Goal: Information Seeking & Learning: Find specific fact

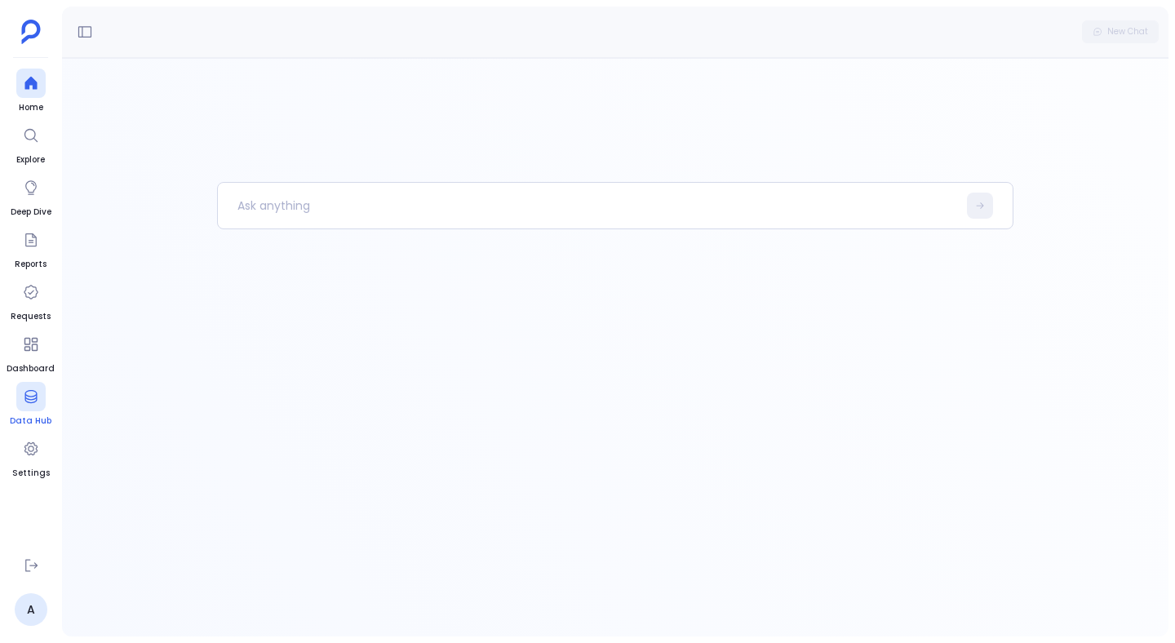
click at [39, 394] on div at bounding box center [30, 396] width 29 height 29
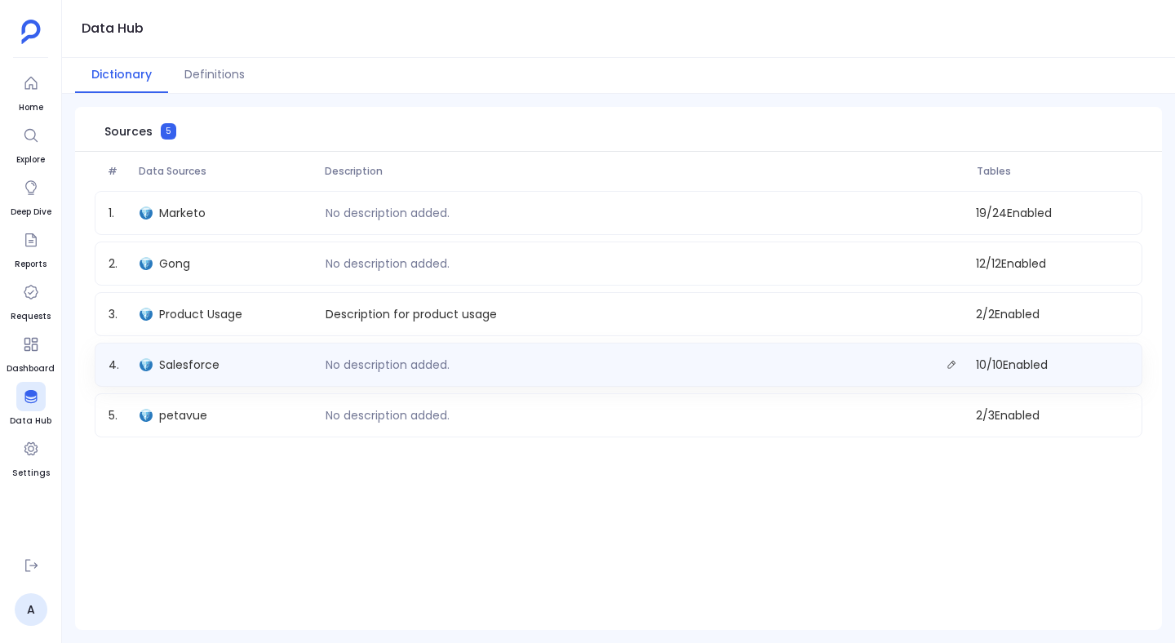
click at [198, 358] on span "Salesforce" at bounding box center [189, 365] width 60 height 16
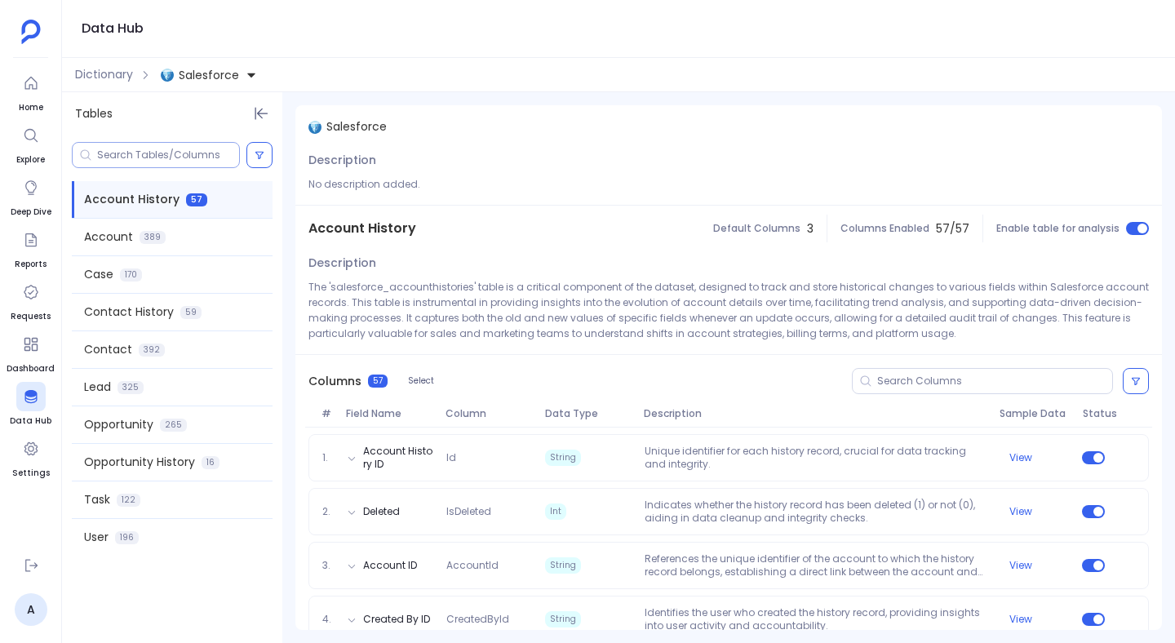
click at [200, 157] on input at bounding box center [168, 155] width 142 height 13
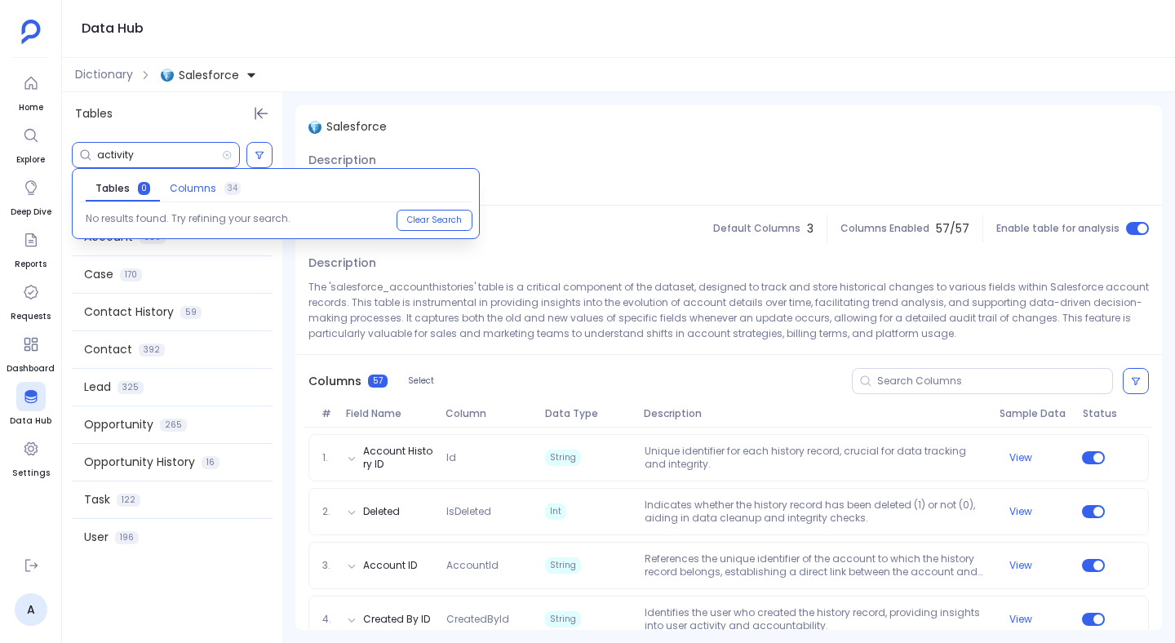
click at [211, 191] on span "Columns" at bounding box center [193, 188] width 47 height 13
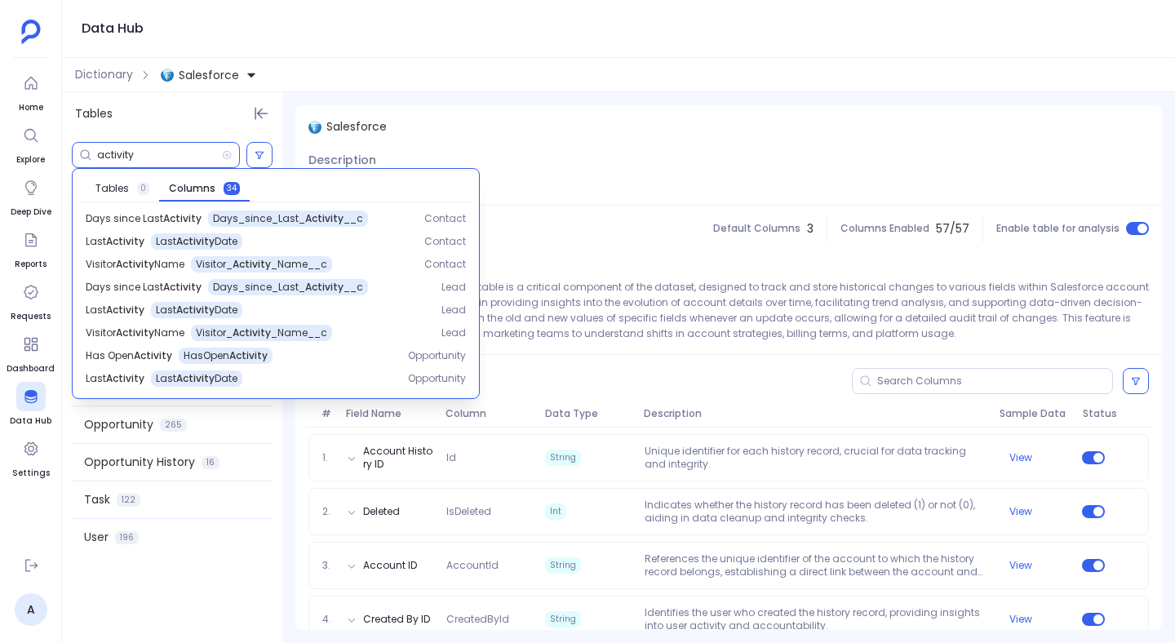
scroll to position [219, 0]
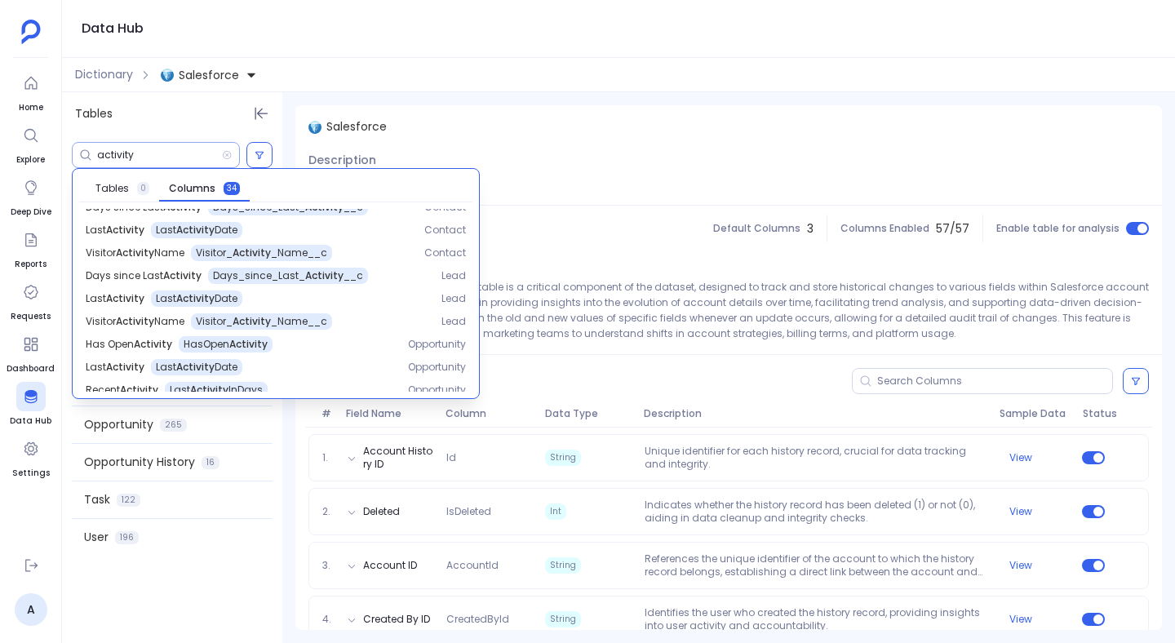
click at [176, 144] on div "activity" at bounding box center [156, 155] width 168 height 26
click at [160, 146] on div "activity" at bounding box center [156, 155] width 168 height 26
click at [123, 160] on input "activity" at bounding box center [159, 155] width 125 height 13
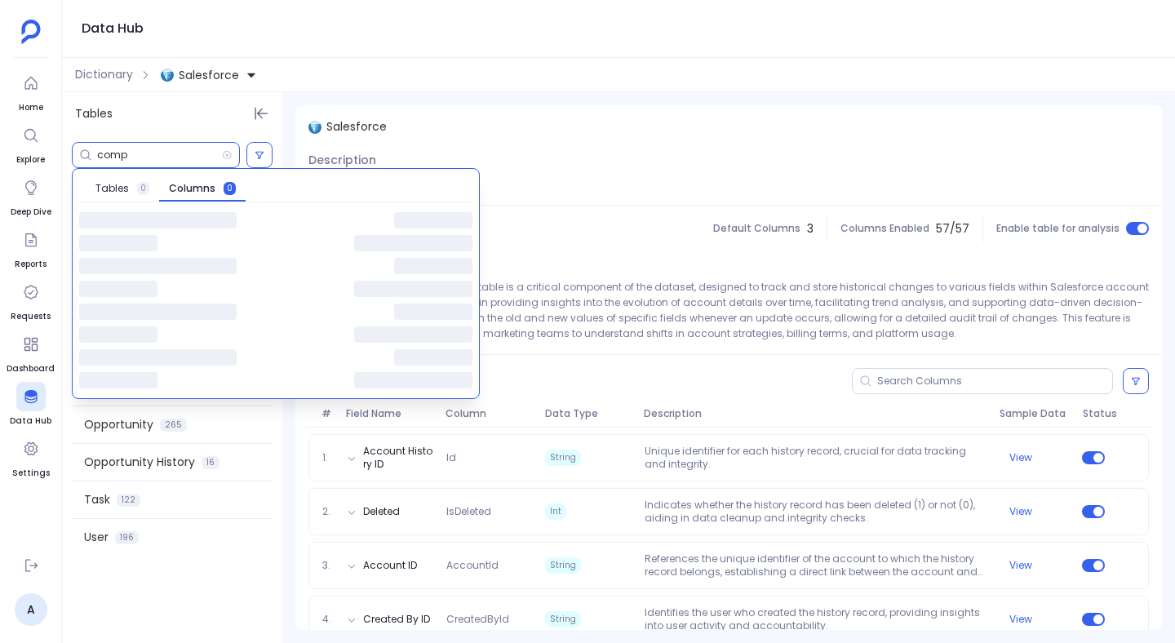
click at [175, 118] on div "Tables" at bounding box center [172, 113] width 220 height 43
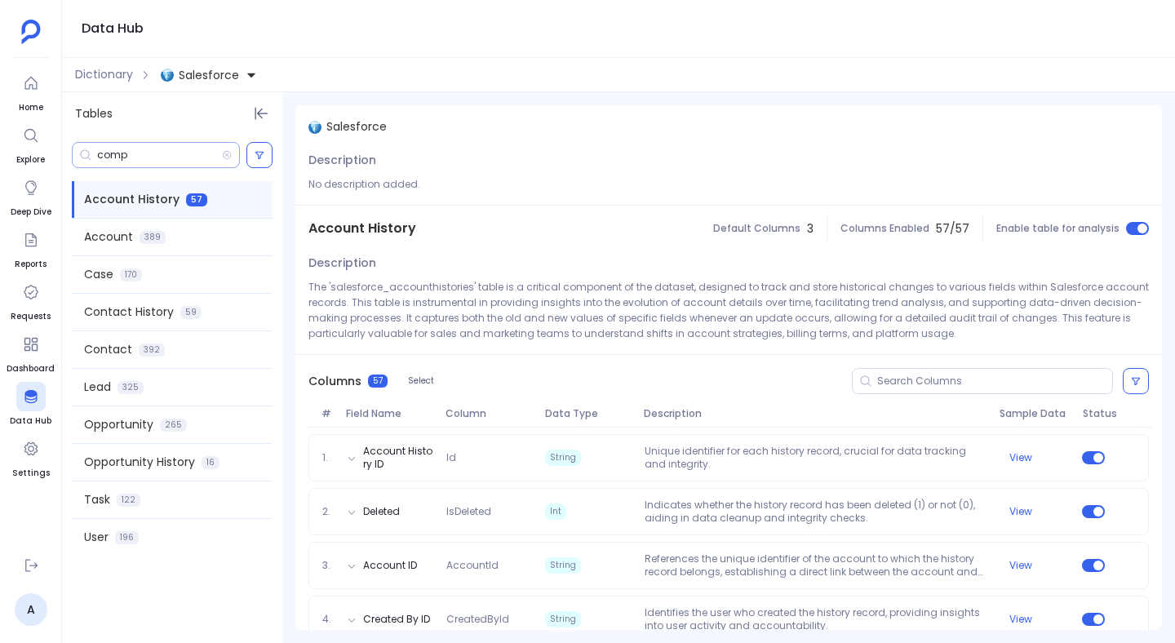
click at [180, 148] on div "comp" at bounding box center [156, 155] width 168 height 26
click at [154, 166] on div "comp" at bounding box center [156, 155] width 168 height 26
click at [154, 156] on input "comp" at bounding box center [159, 155] width 125 height 13
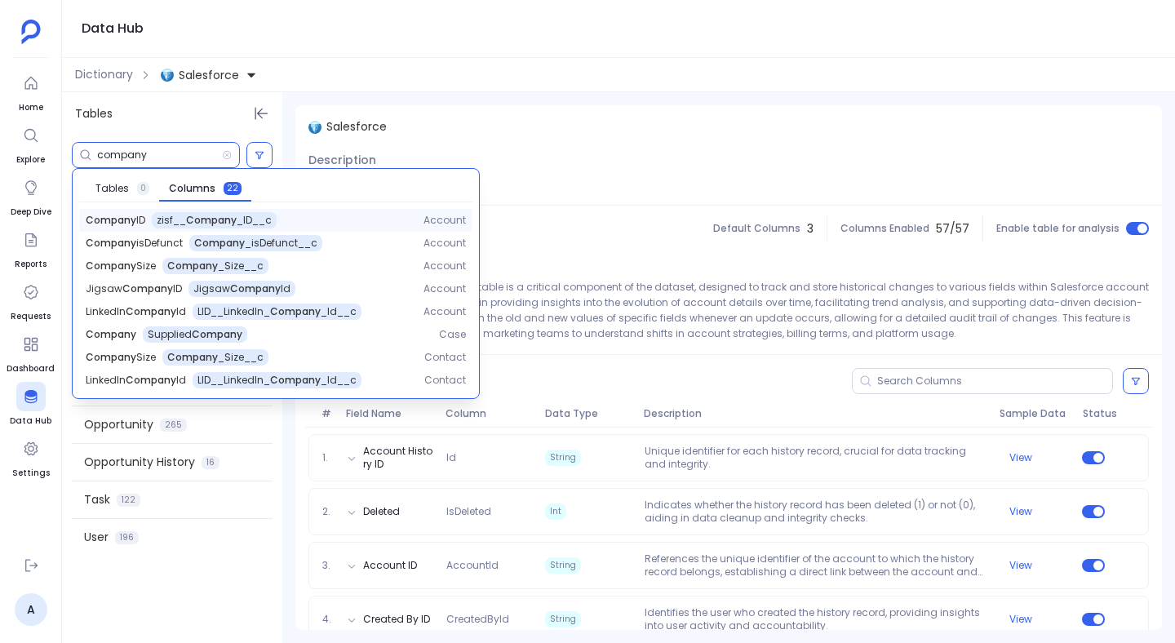
type input "company"
click at [166, 222] on span "zisf__ Company _ID__c" at bounding box center [214, 220] width 115 height 13
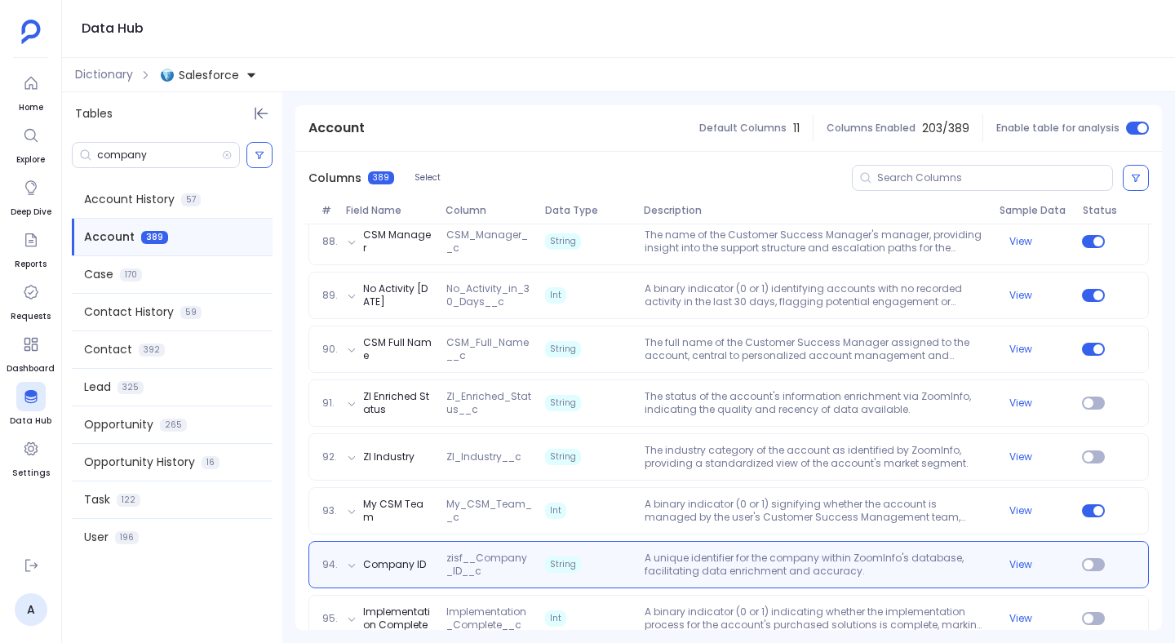
scroll to position [5092, 0]
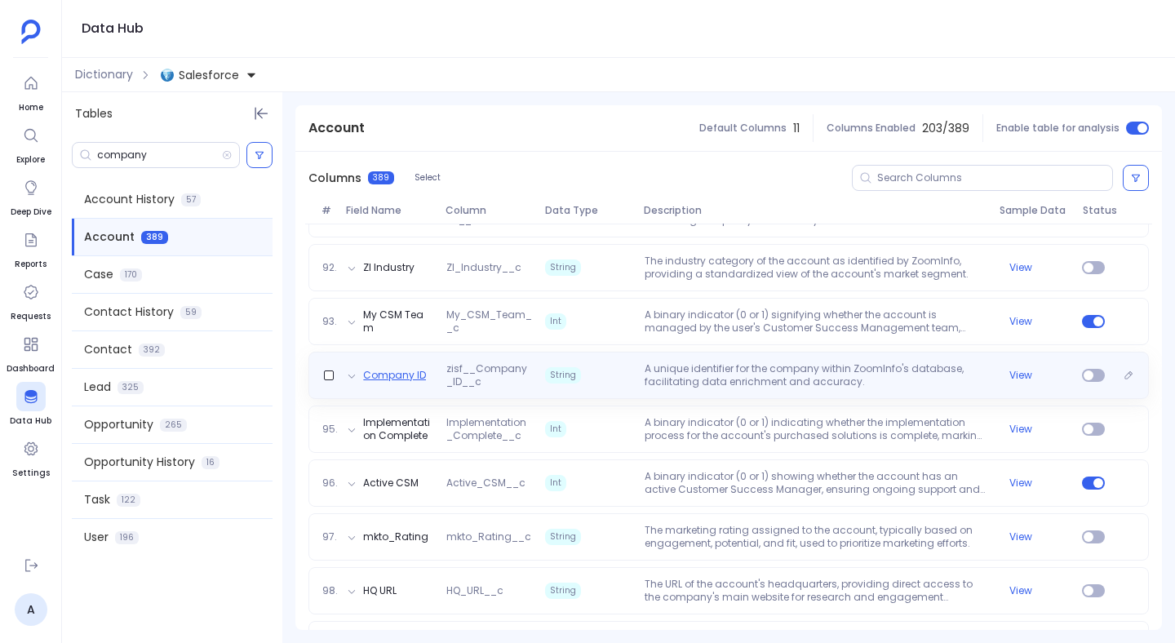
click at [391, 371] on button "Company ID" at bounding box center [394, 375] width 63 height 13
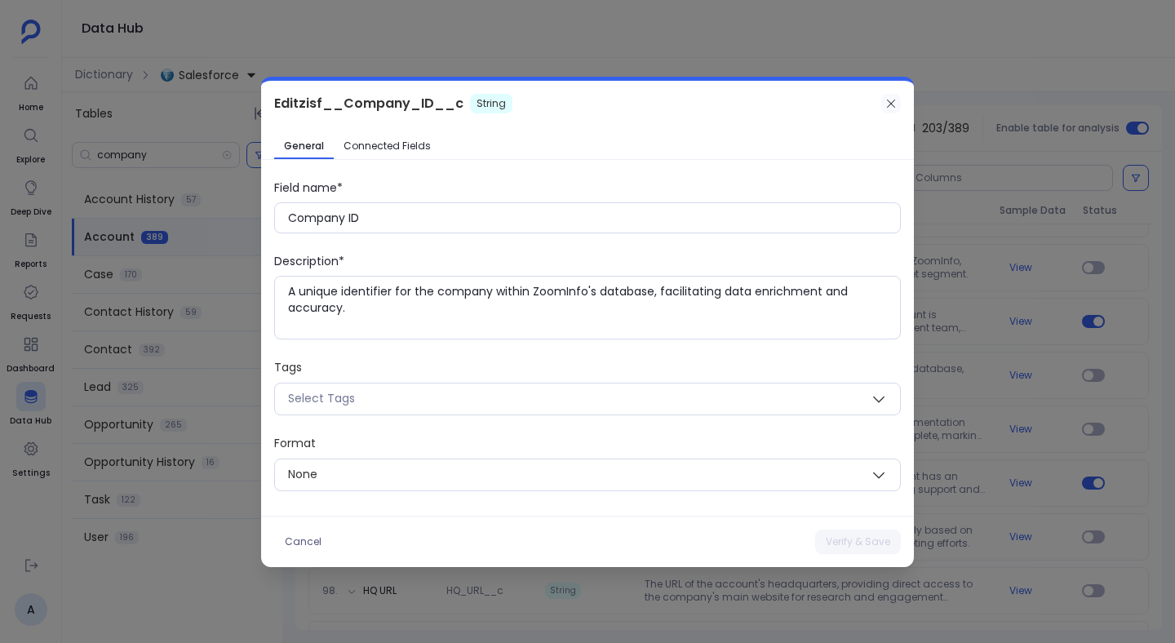
click at [885, 104] on icon at bounding box center [891, 103] width 13 height 13
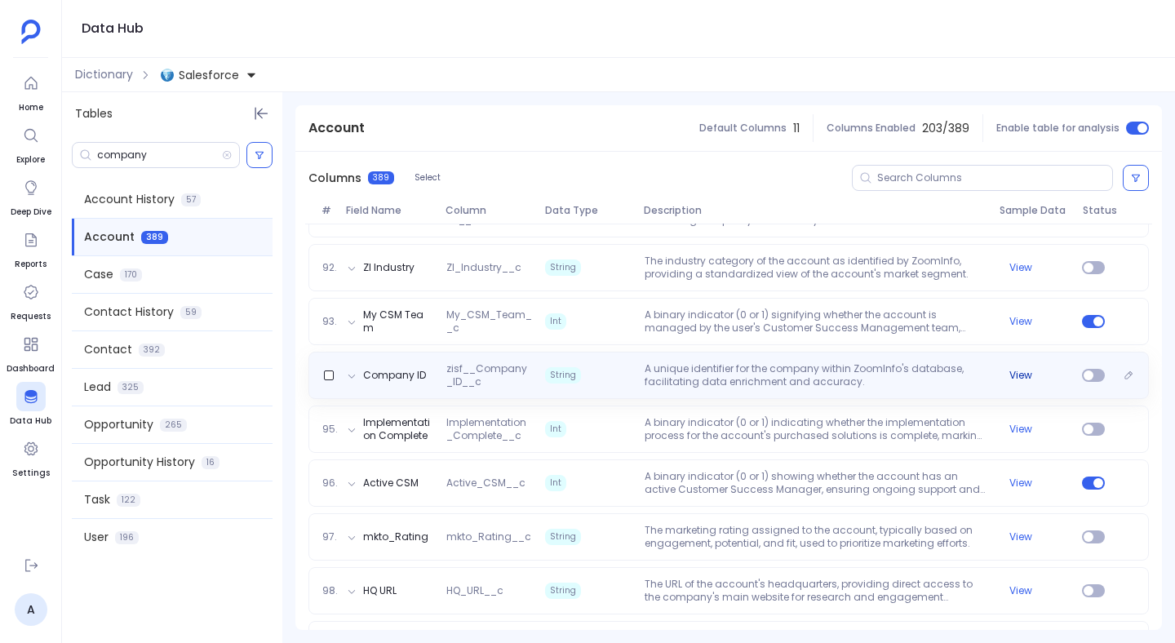
click at [1024, 375] on button "View" at bounding box center [1021, 375] width 23 height 13
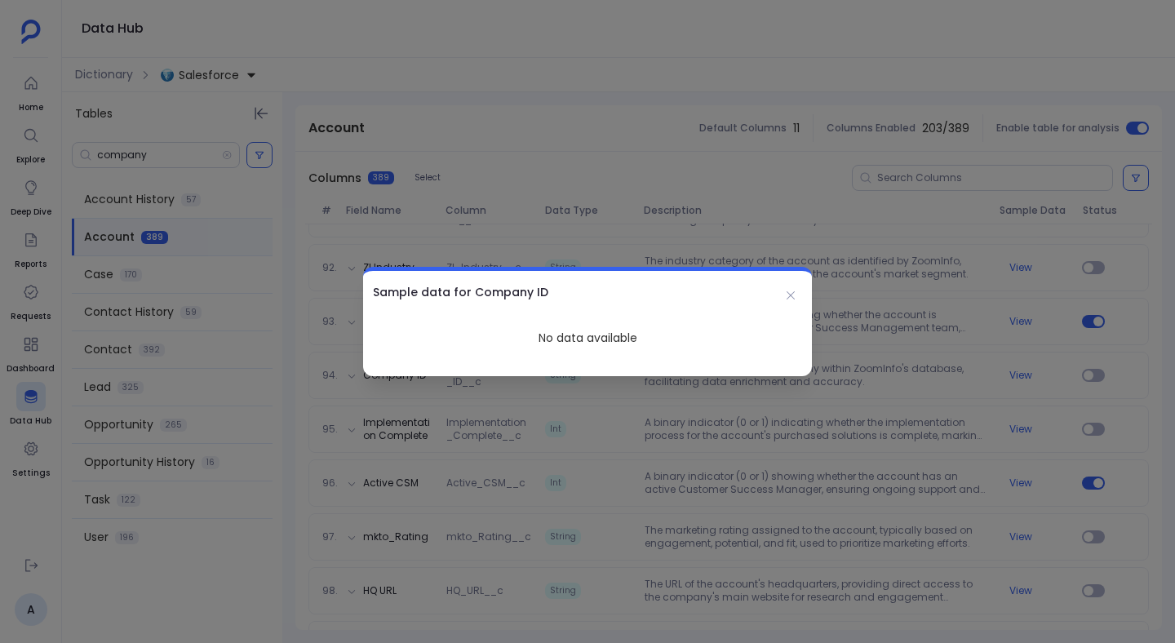
click at [861, 364] on div at bounding box center [587, 321] width 1175 height 643
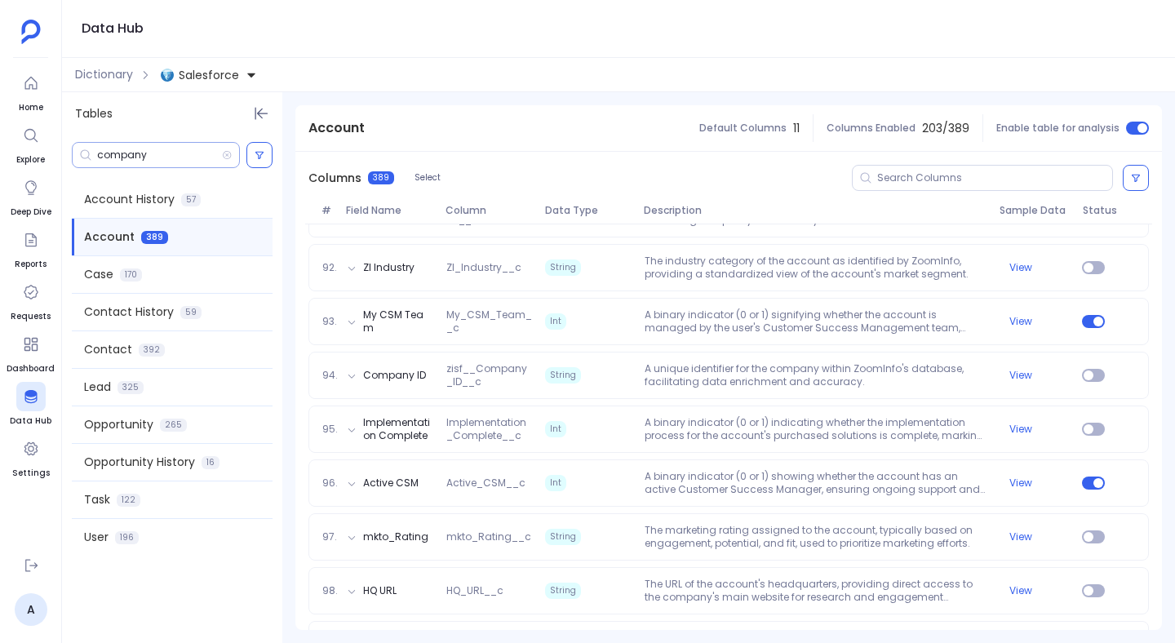
click at [202, 153] on input "company" at bounding box center [159, 155] width 125 height 13
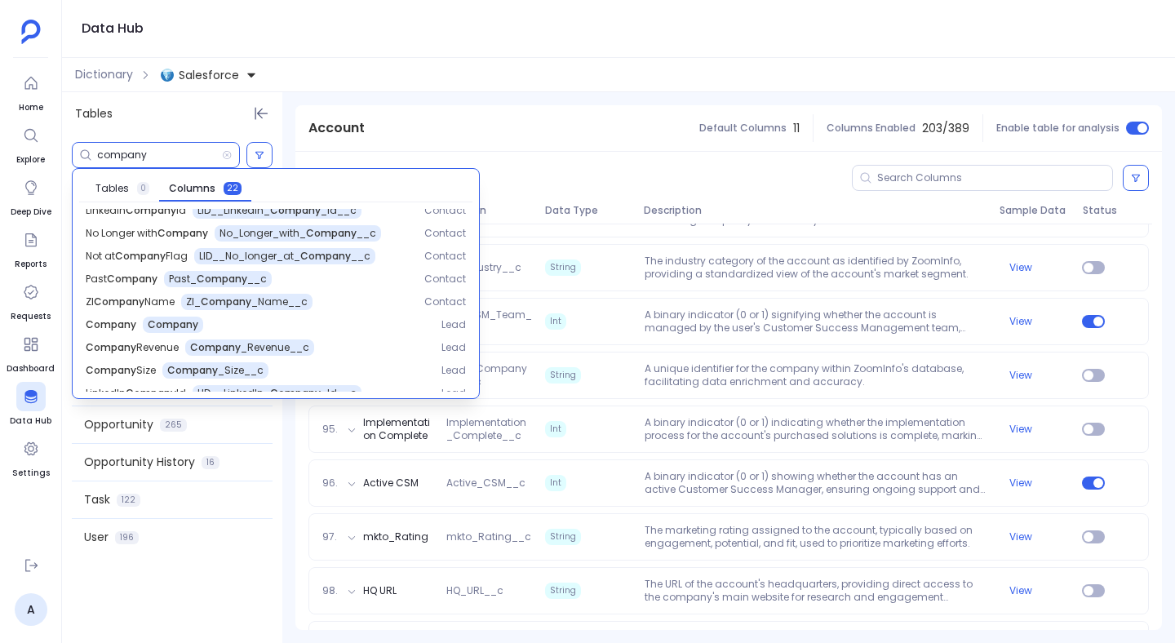
scroll to position [171, 0]
click at [231, 320] on div "Company Company" at bounding box center [251, 324] width 330 height 16
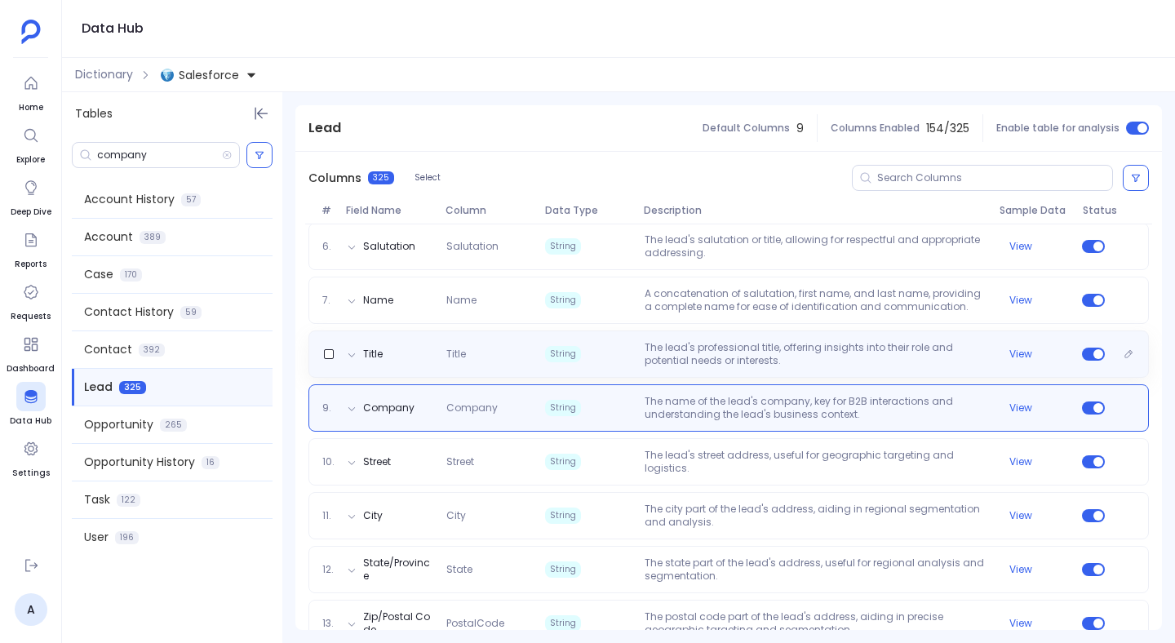
scroll to position [536, 0]
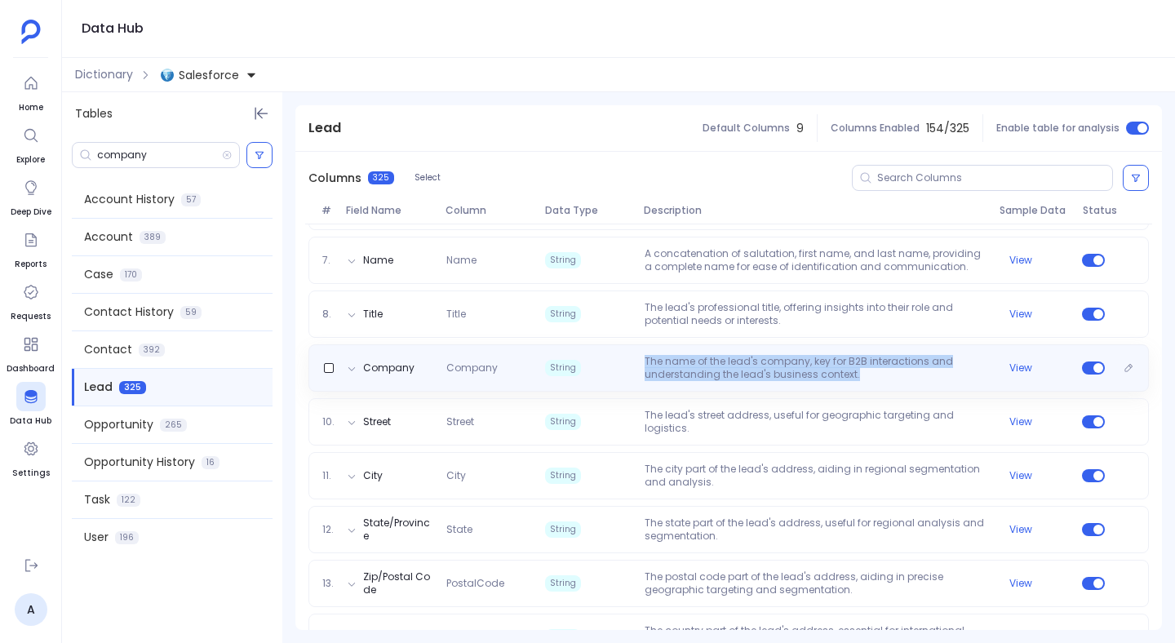
drag, startPoint x: 861, startPoint y: 377, endPoint x: 644, endPoint y: 356, distance: 218.1
click at [644, 356] on p "The name of the lead's company, key for B2B interactions and understanding the …" at bounding box center [815, 368] width 355 height 26
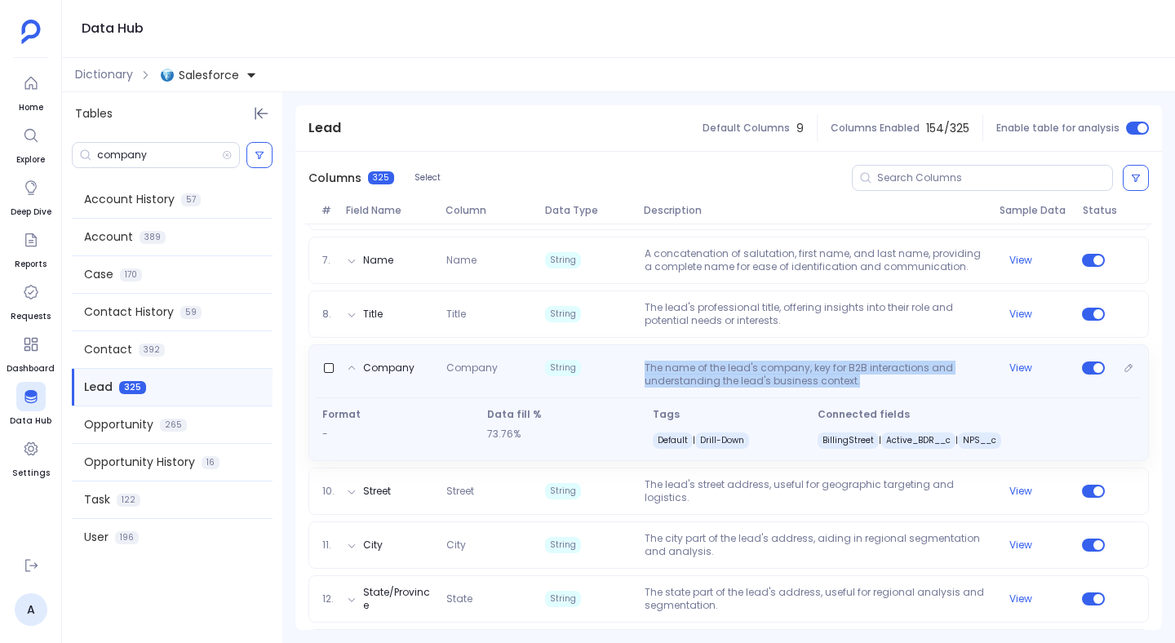
copy p "The name of the lead's company, key for B2B interactions and understanding the …"
click at [1010, 370] on button "View" at bounding box center [1021, 368] width 23 height 13
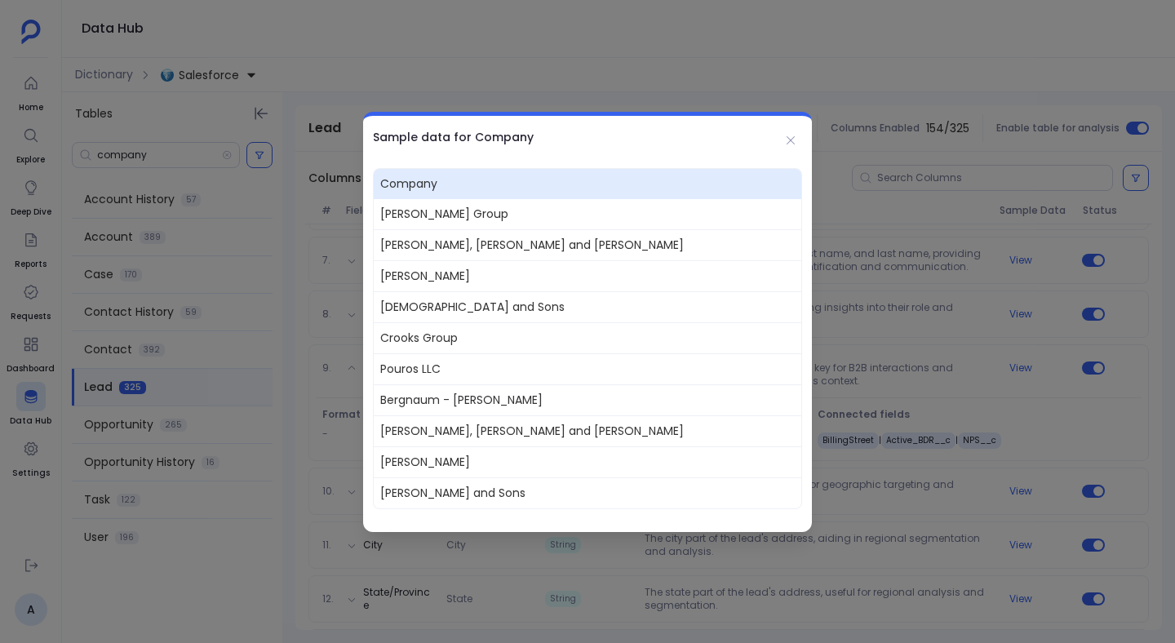
click at [435, 210] on span "[PERSON_NAME] Group" at bounding box center [588, 214] width 428 height 30
copy span "[PERSON_NAME] Group"
click at [478, 227] on span "[PERSON_NAME] Group" at bounding box center [588, 214] width 428 height 30
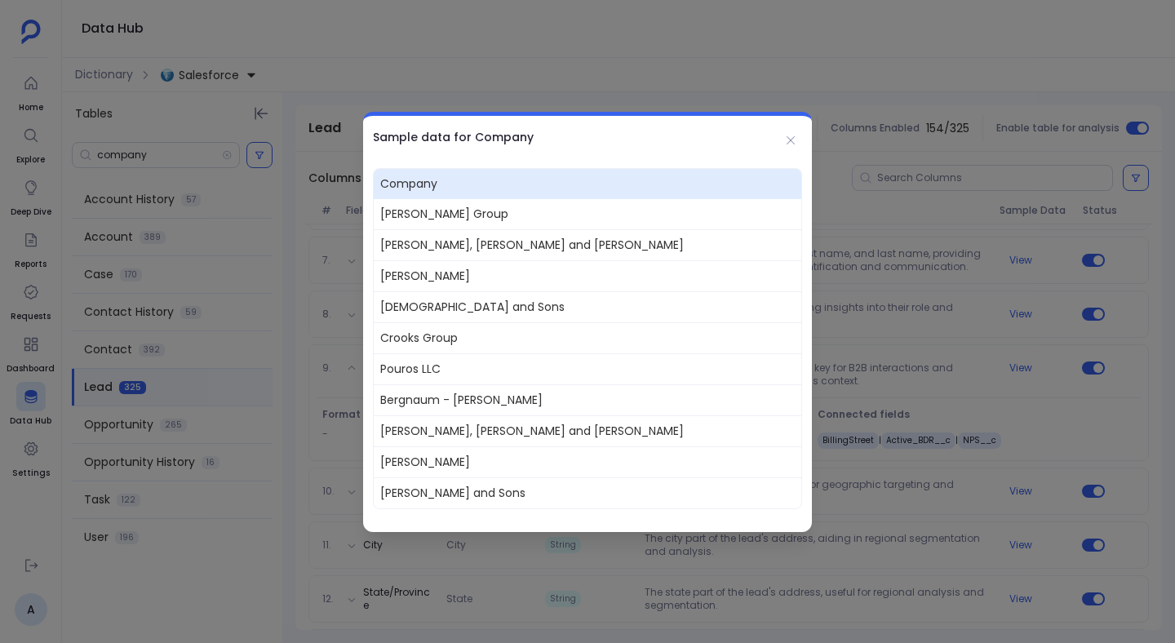
click at [478, 239] on span "[PERSON_NAME], [PERSON_NAME] and [PERSON_NAME]" at bounding box center [588, 244] width 428 height 31
copy span "[PERSON_NAME], [PERSON_NAME] and [PERSON_NAME]"
click at [429, 276] on span "[PERSON_NAME]" at bounding box center [588, 275] width 428 height 31
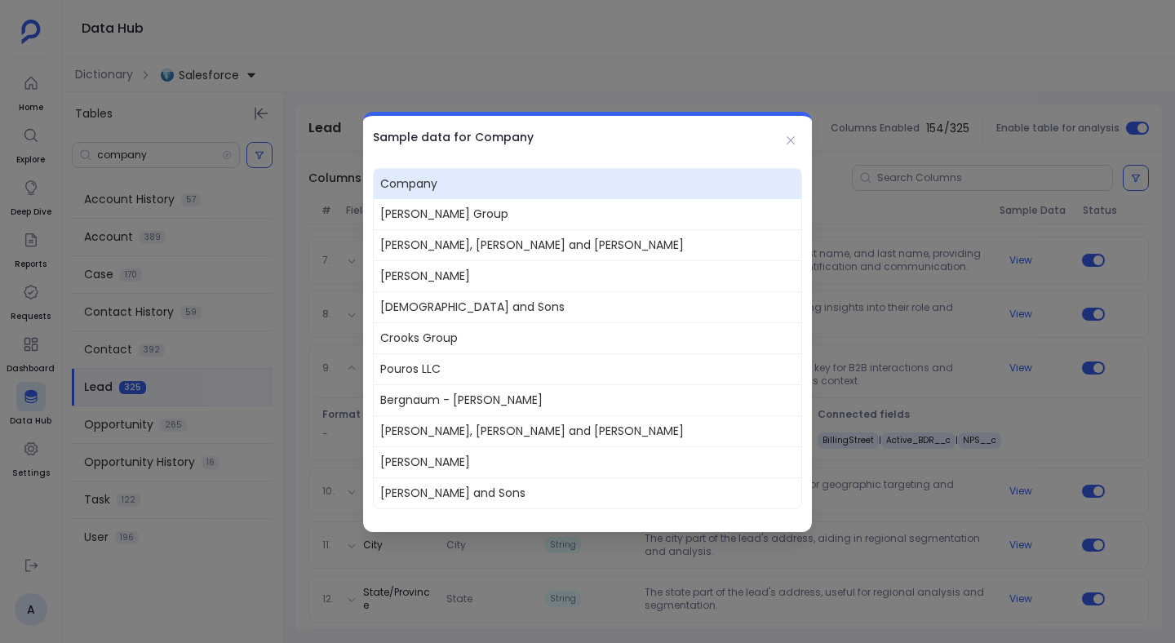
click at [429, 276] on span "[PERSON_NAME]" at bounding box center [588, 275] width 428 height 31
copy span "[PERSON_NAME]"
click at [448, 307] on span "[DEMOGRAPHIC_DATA] and Sons" at bounding box center [588, 306] width 428 height 31
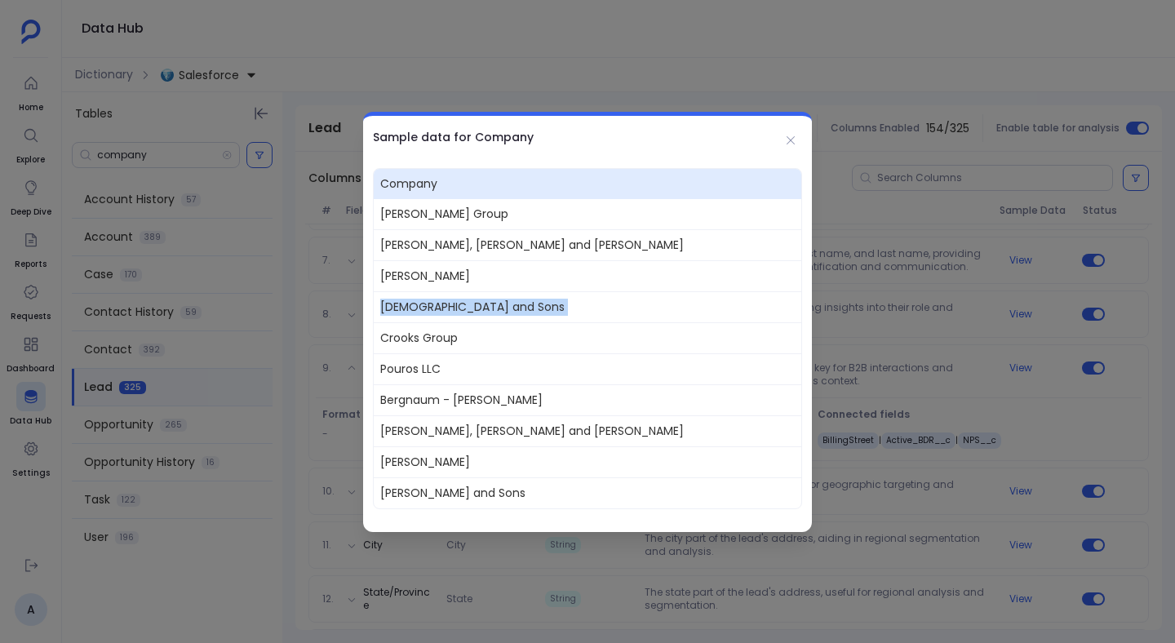
click at [448, 307] on span "[DEMOGRAPHIC_DATA] and Sons" at bounding box center [588, 306] width 428 height 31
copy span "[DEMOGRAPHIC_DATA] and Sons"
click at [428, 338] on span "Crooks Group" at bounding box center [588, 337] width 428 height 31
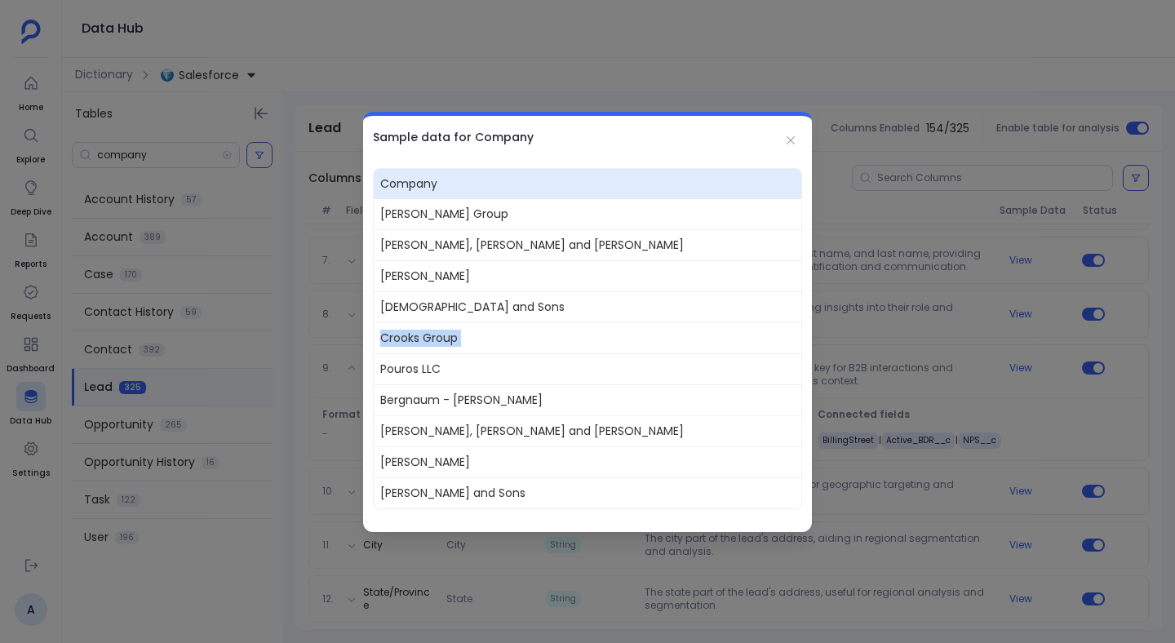
copy span "Crooks Group"
click at [787, 141] on icon at bounding box center [790, 140] width 13 height 13
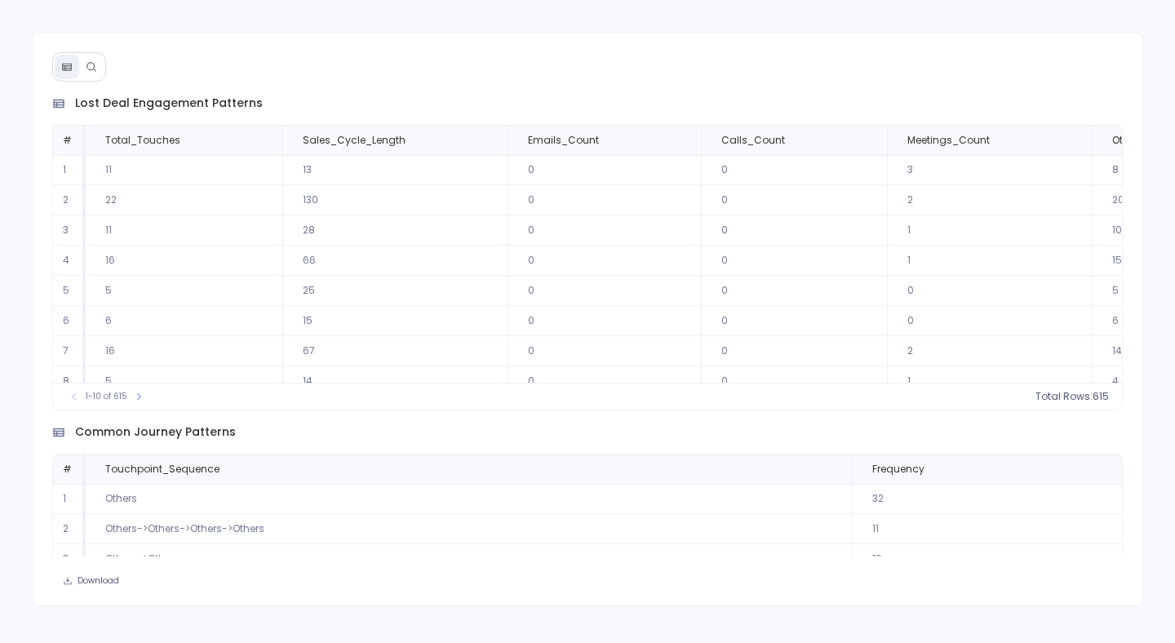
scroll to position [74, 0]
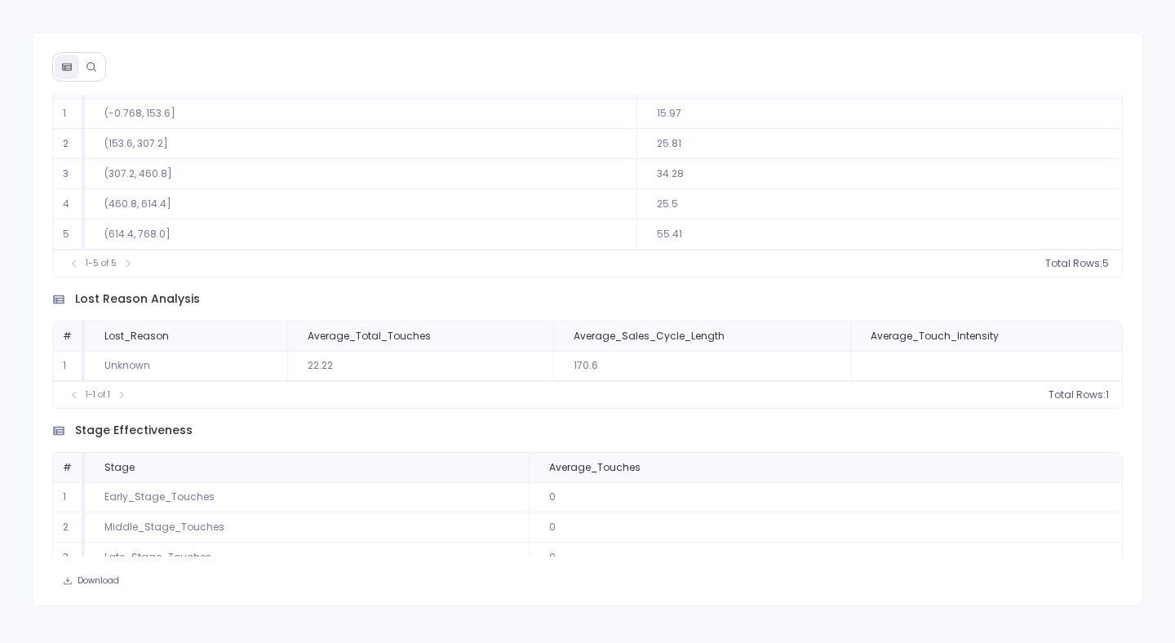
scroll to position [1082, 0]
